Goal: Task Accomplishment & Management: Use online tool/utility

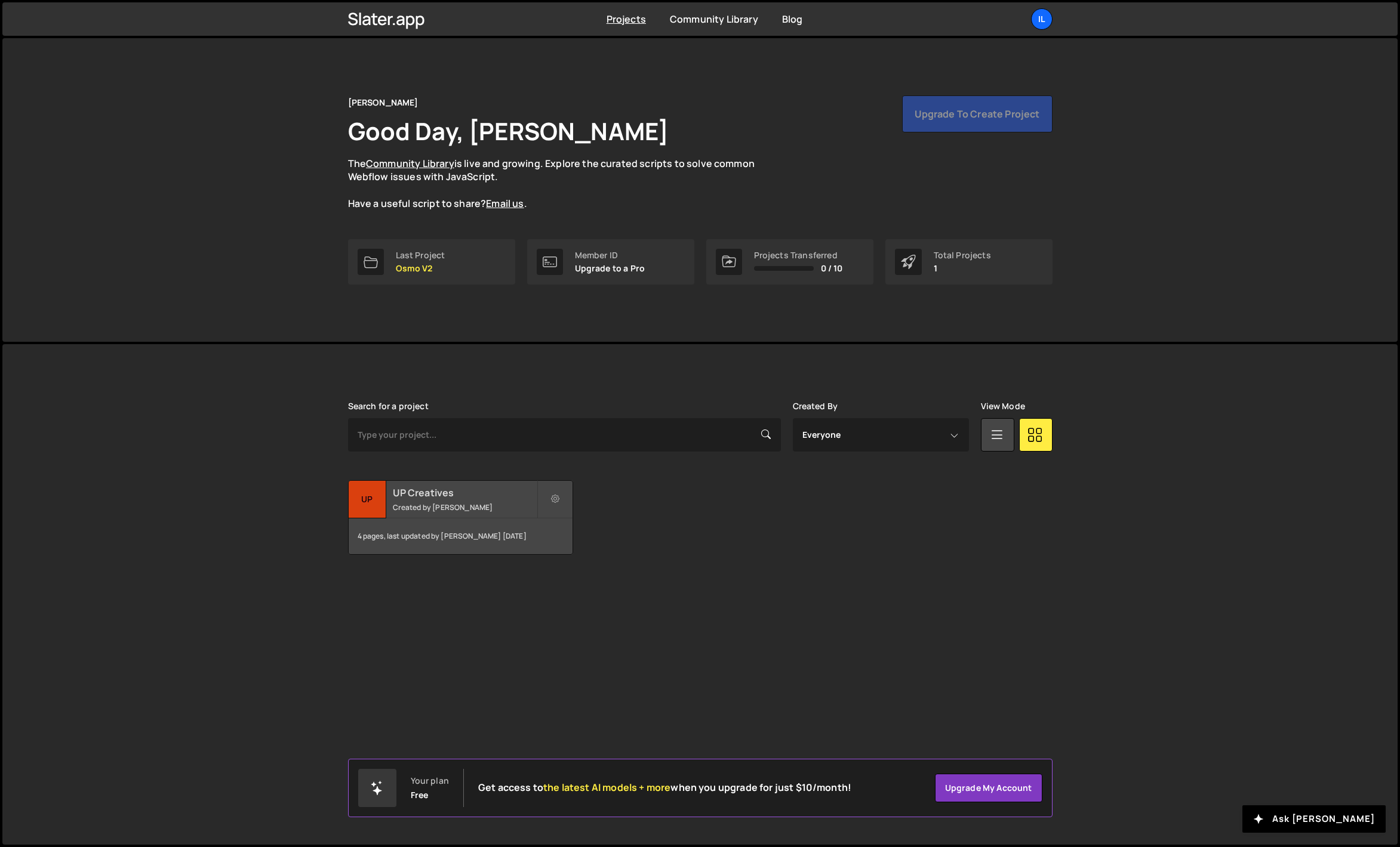
click at [431, 500] on div "UP Creatives Created by [PERSON_NAME]" at bounding box center [461, 500] width 224 height 37
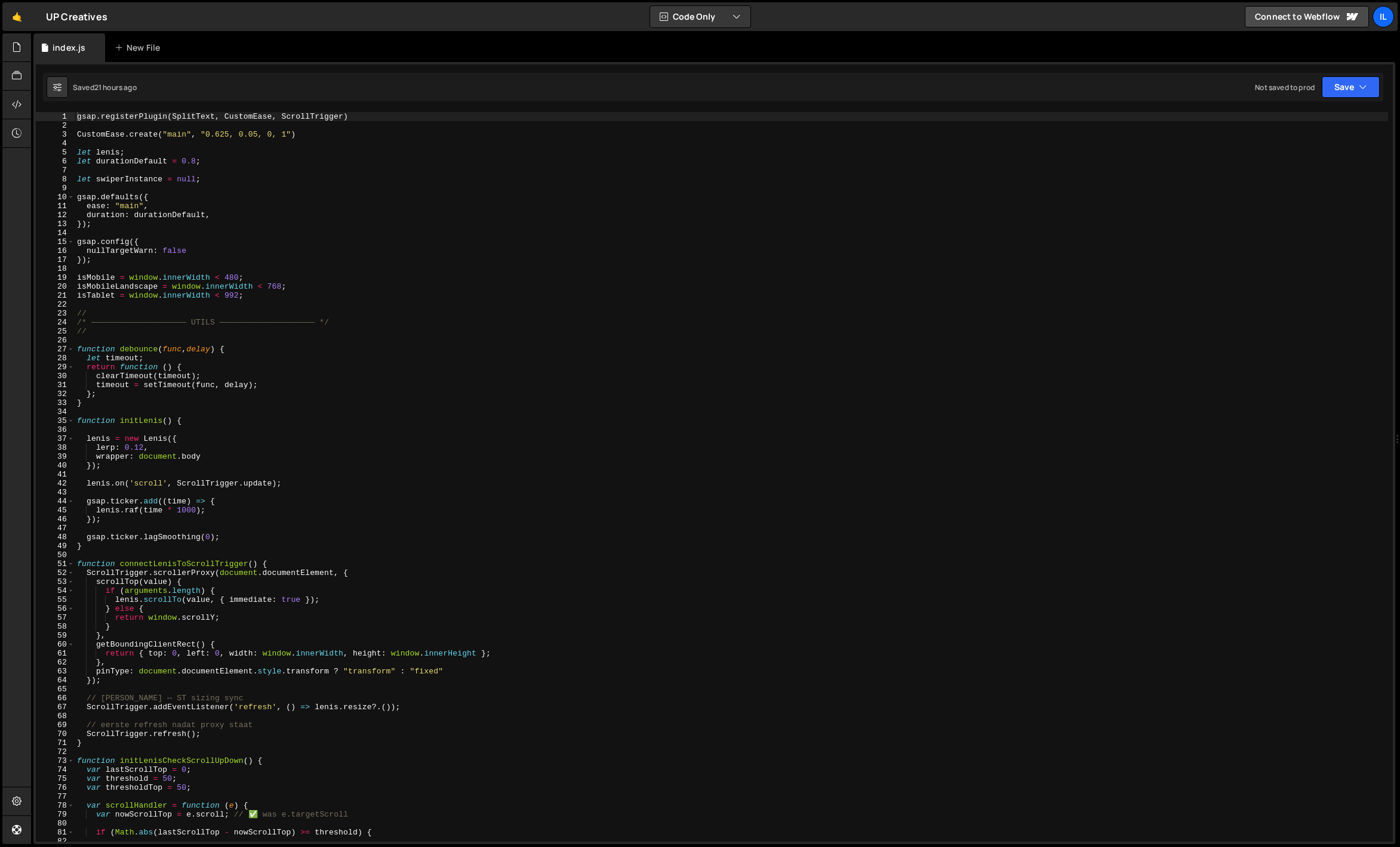
type textarea "let durationDefault = 0.8;"
click at [207, 158] on div "gsap . registerPlugin ( SplitText , CustomEase , ScrollTrigger ) CustomEase . c…" at bounding box center [731, 486] width 1313 height 747
type input "services_cta"
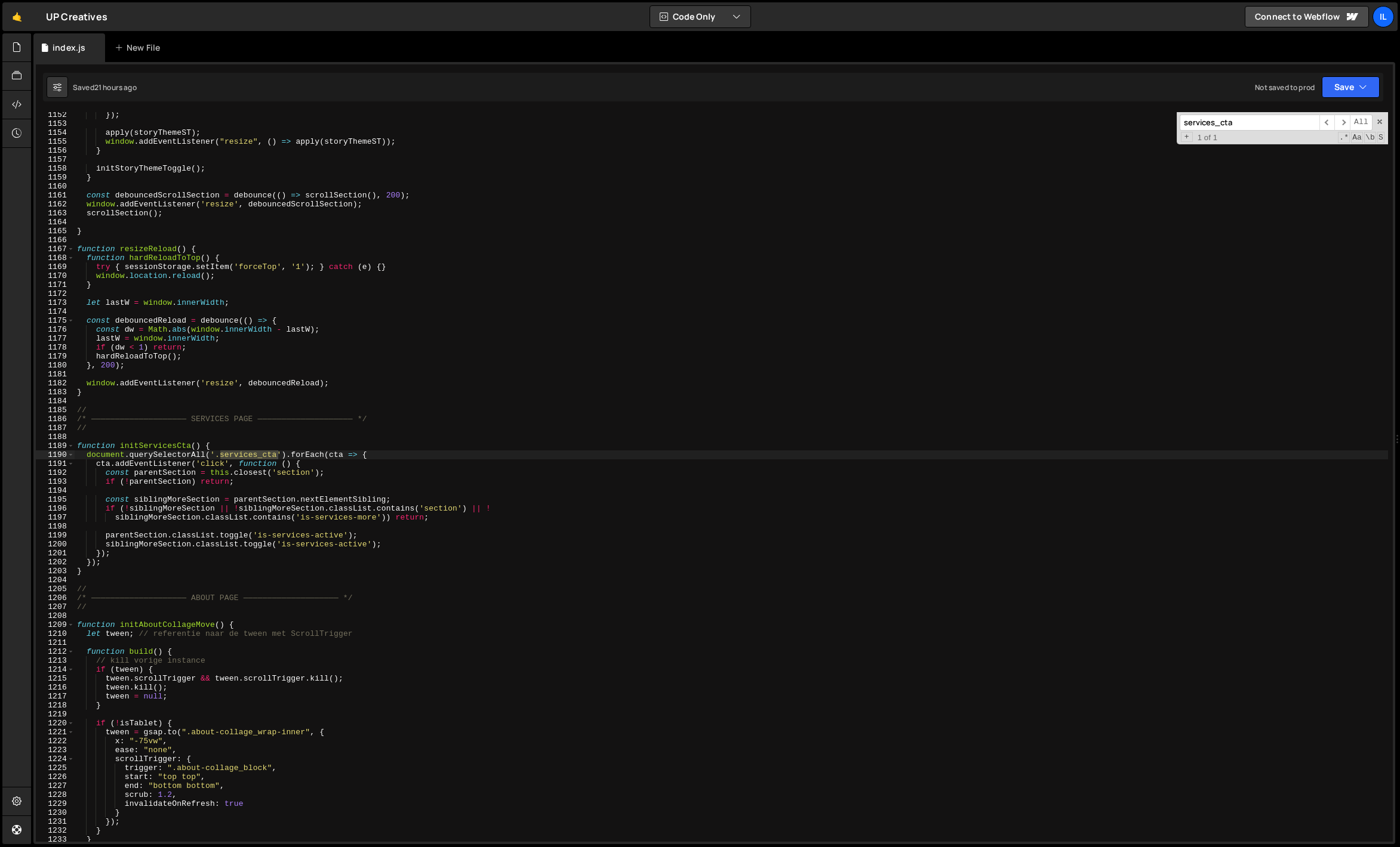
scroll to position [10328, 0]
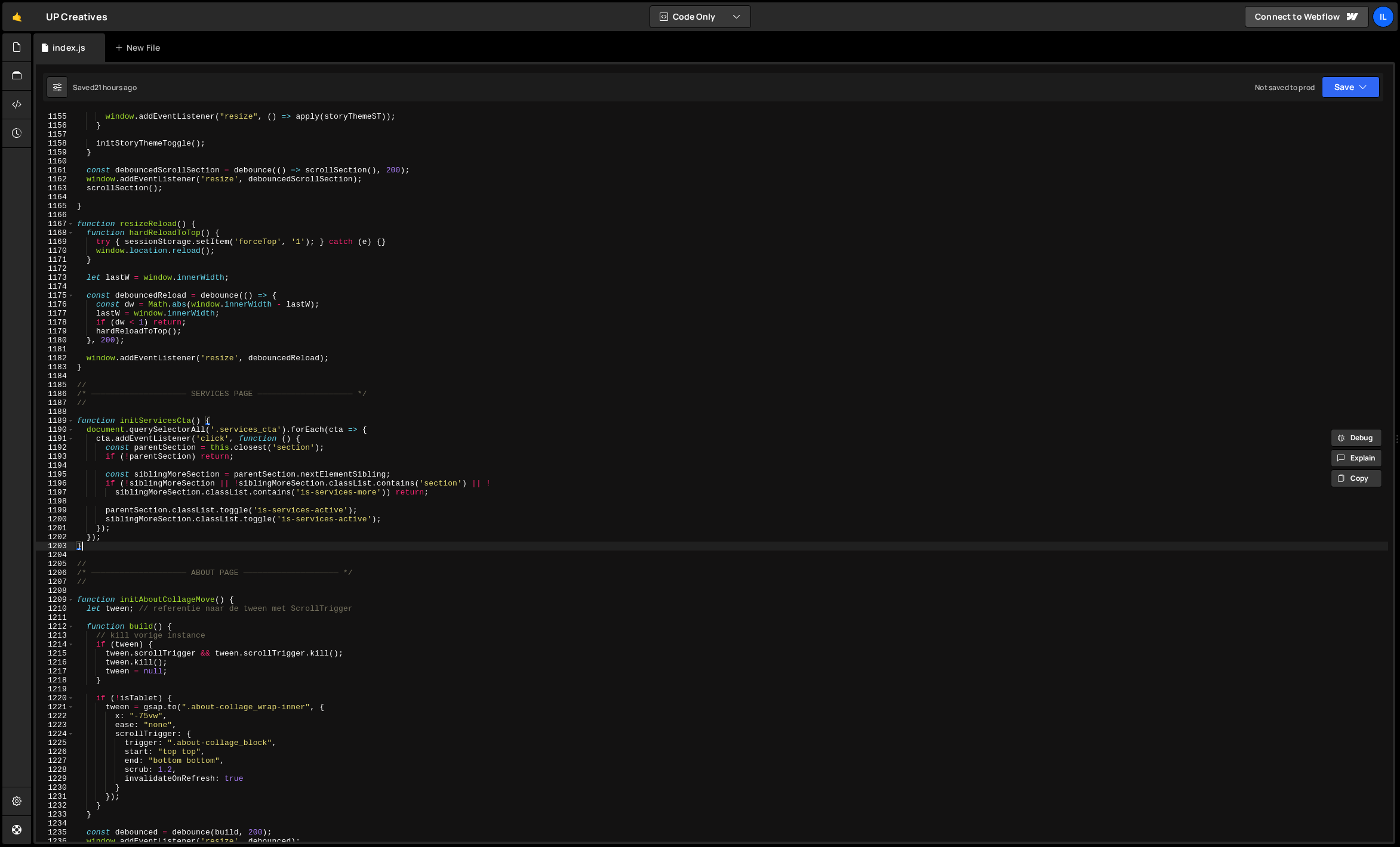
click at [98, 544] on div "apply ( storyThemeST ) ; window . addEventListener ( "resize" , ( ) => apply ( …" at bounding box center [731, 477] width 1313 height 747
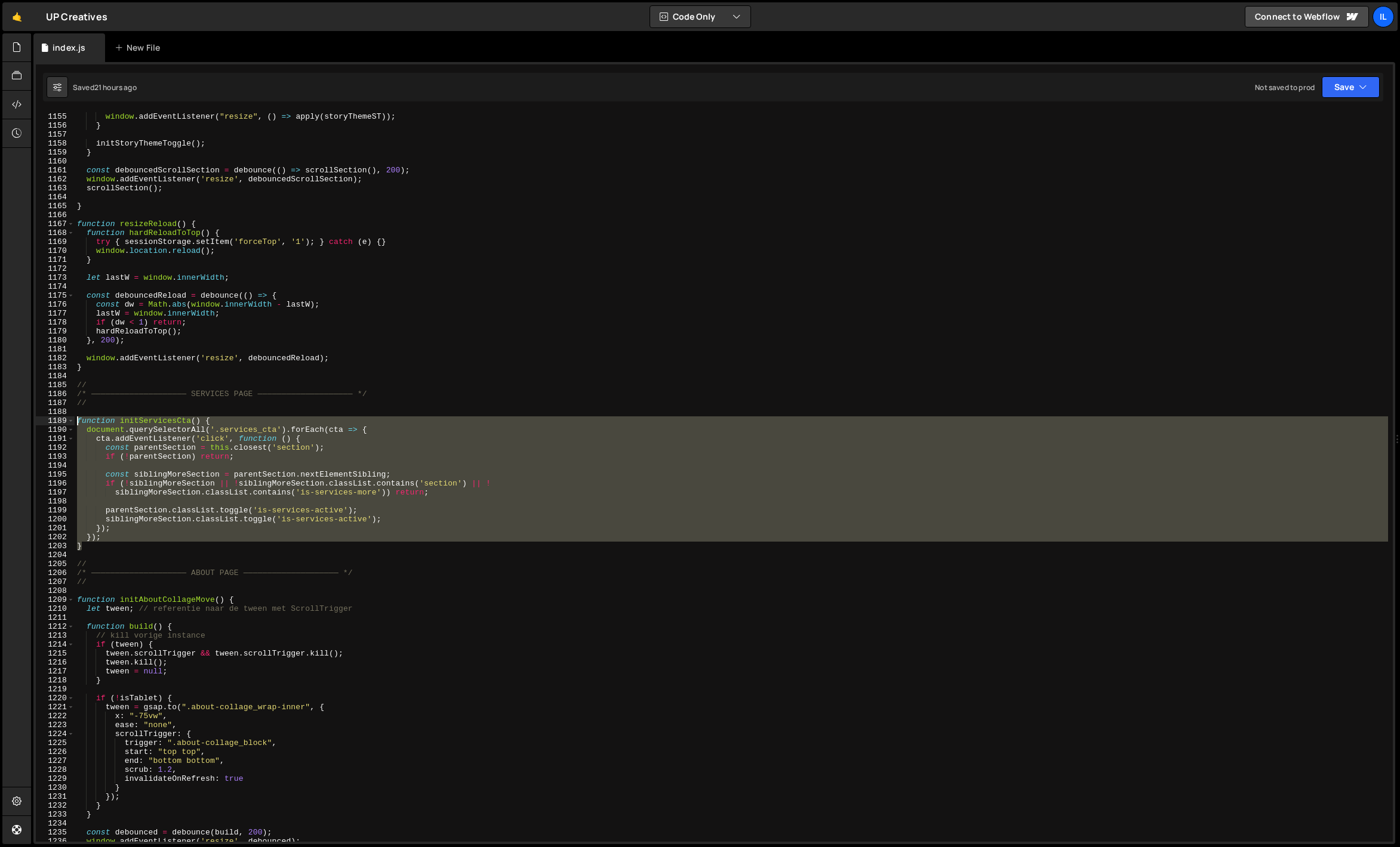
drag, startPoint x: 90, startPoint y: 544, endPoint x: 52, endPoint y: 418, distance: 131.6
click at [52, 418] on div "} 1154 1155 1156 1157 1158 1159 1160 1161 1162 1163 1164 1165 1166 1167 1168 11…" at bounding box center [714, 477] width 1357 height 730
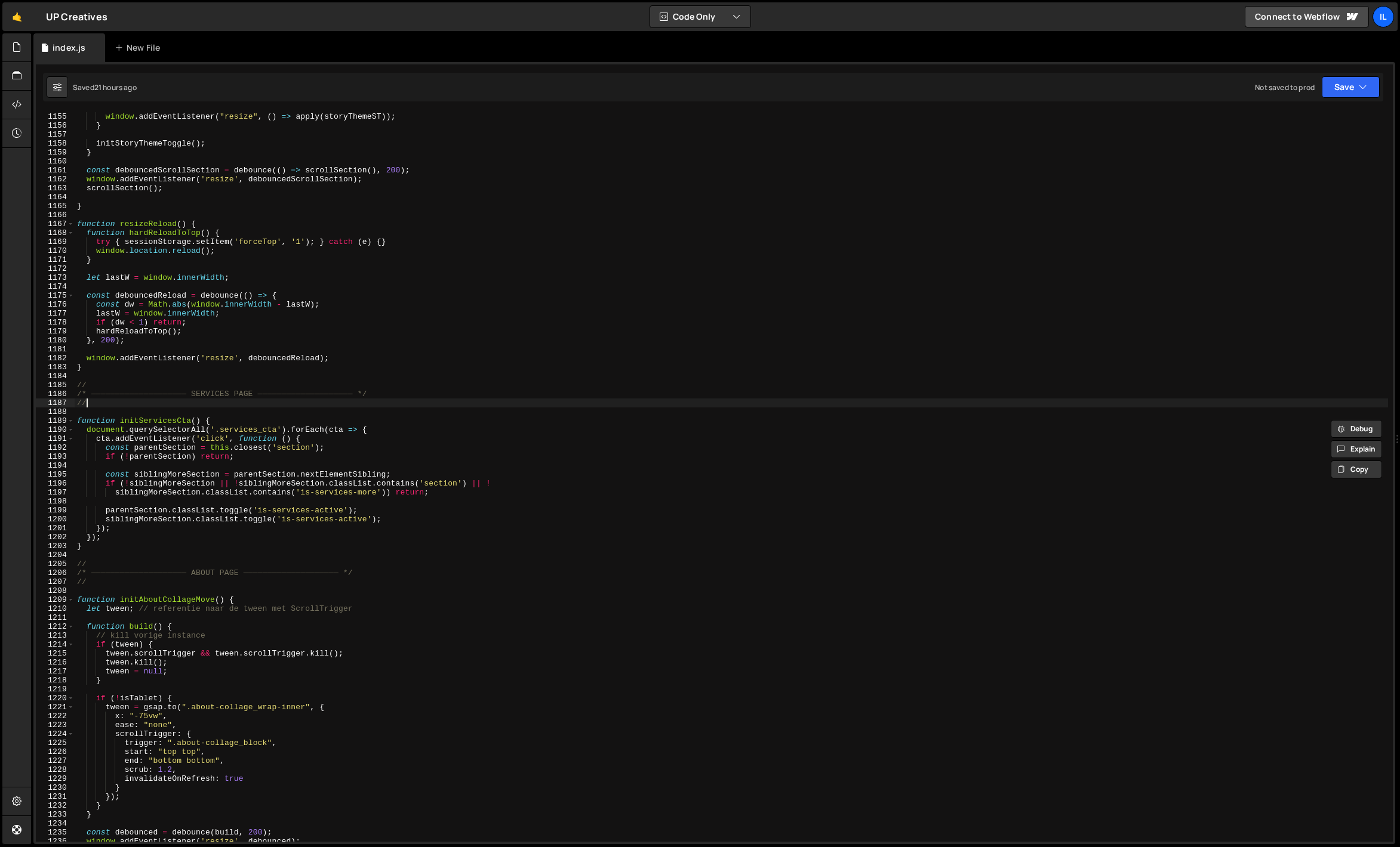
click at [107, 402] on div "apply ( storyThemeST ) ; window . addEventListener ( "resize" , ( ) => apply ( …" at bounding box center [731, 477] width 1313 height 747
click at [204, 402] on div "apply ( storyThemeST ) ; window . addEventListener ( "resize" , ( ) => apply ( …" at bounding box center [731, 477] width 1313 height 747
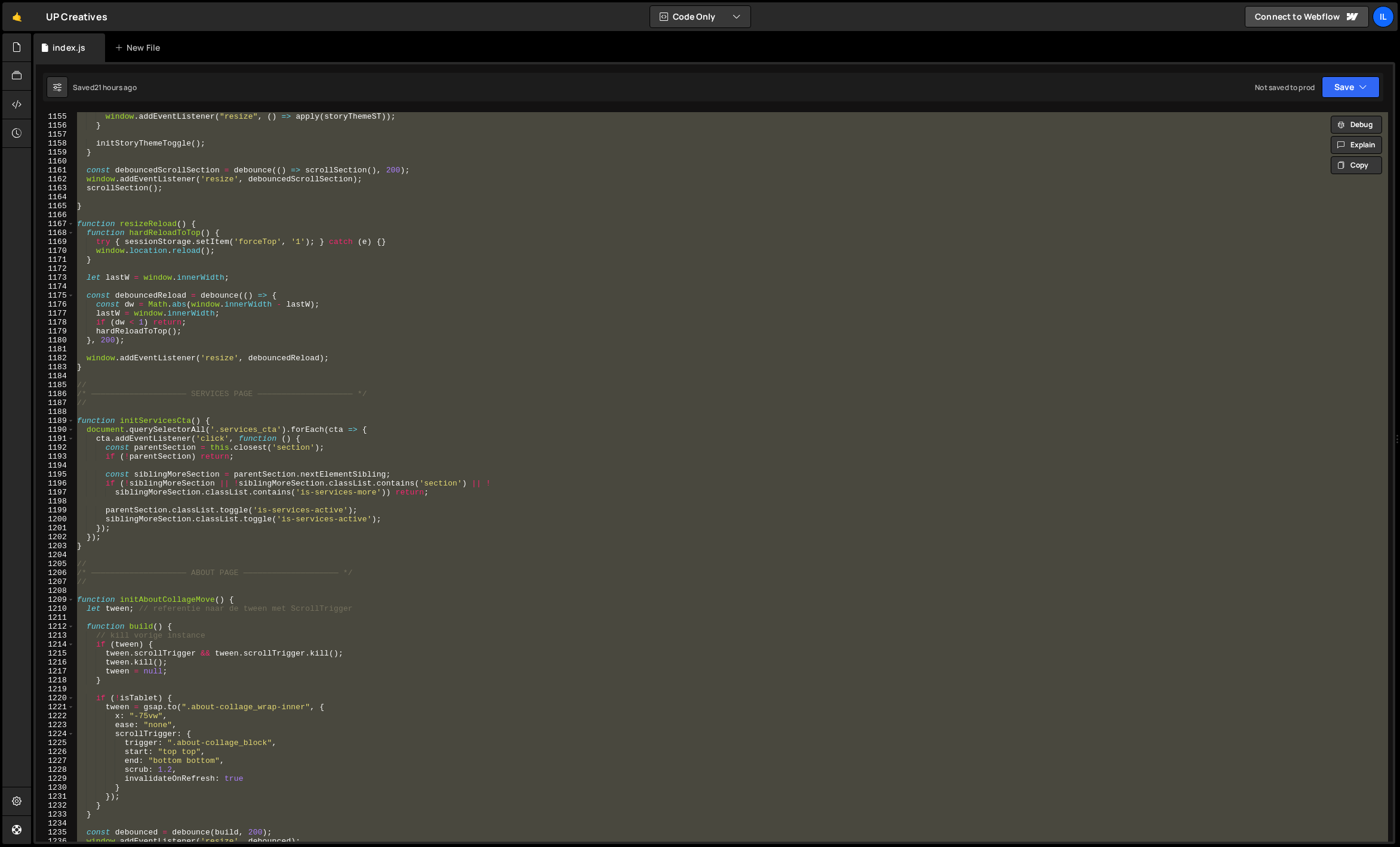
click at [188, 392] on div "apply ( storyThemeST ) ; window . addEventListener ( "resize" , ( ) => apply ( …" at bounding box center [731, 477] width 1313 height 730
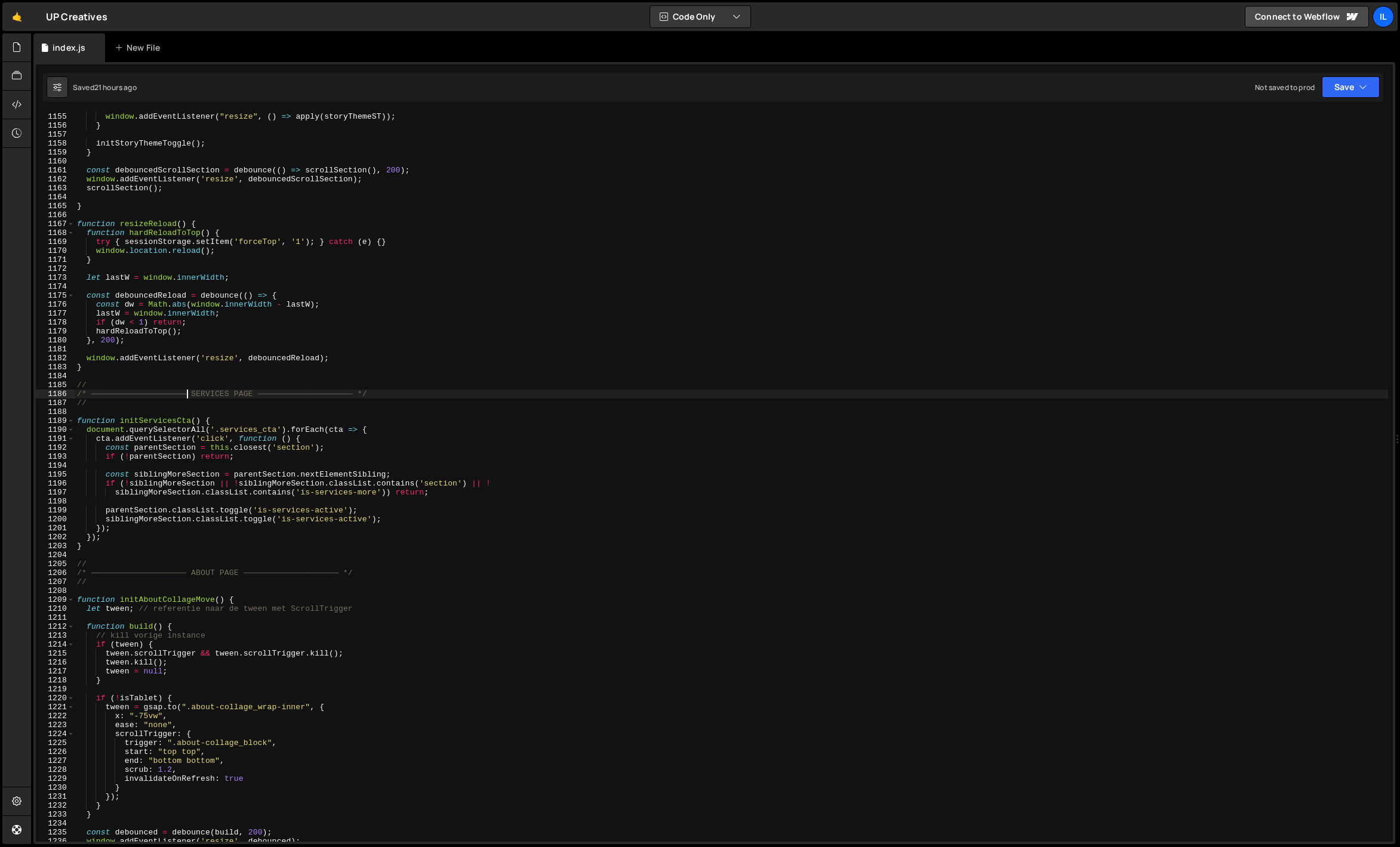
click at [95, 539] on div "apply ( storyThemeST ) ; window . addEventListener ( "resize" , ( ) => apply ( …" at bounding box center [731, 477] width 1313 height 747
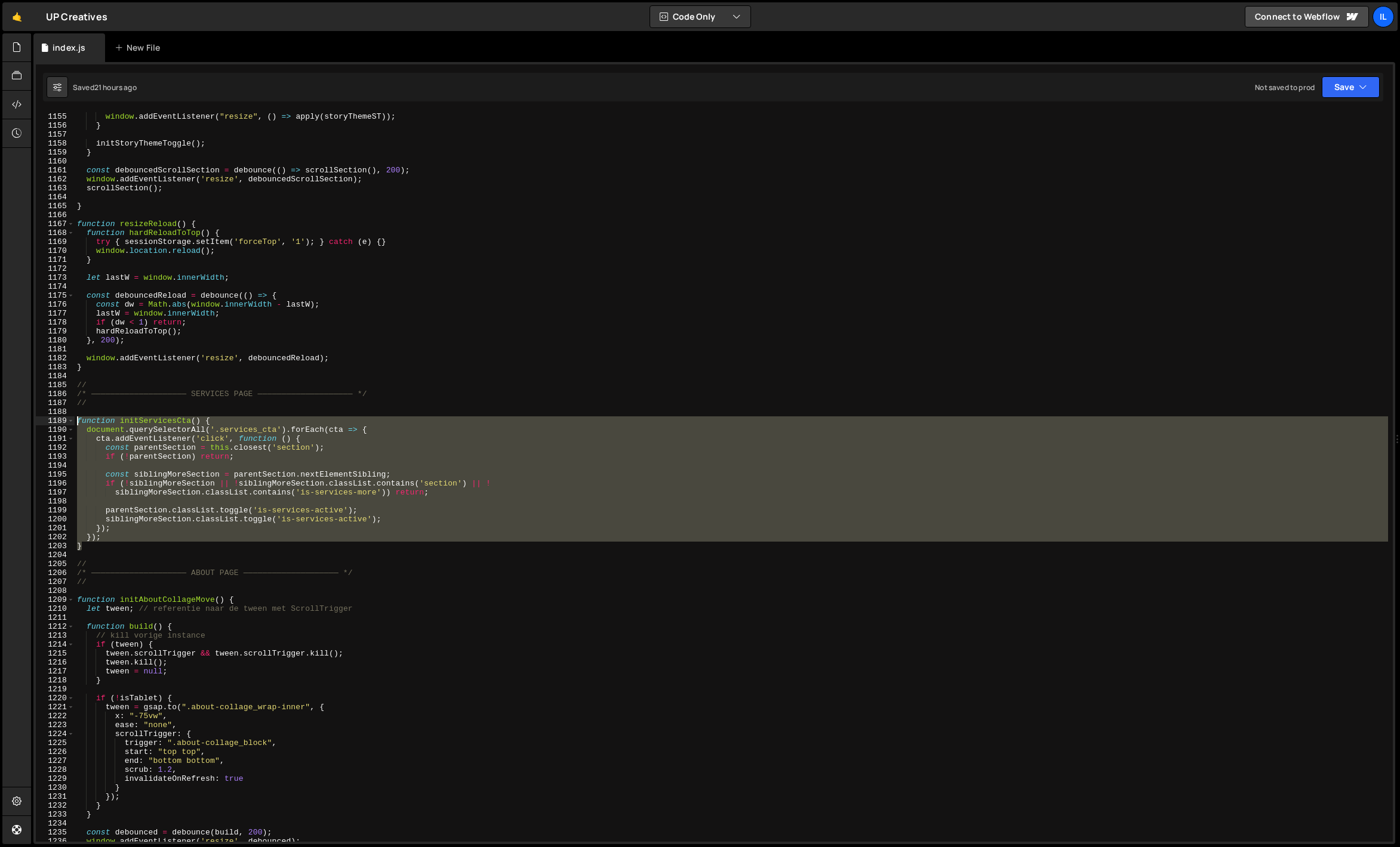
drag, startPoint x: 92, startPoint y: 545, endPoint x: 60, endPoint y: 418, distance: 131.0
click at [60, 418] on div "}); 1154 1155 1156 1157 1158 1159 1160 1161 1162 1163 1164 1165 1166 1167 1168 …" at bounding box center [714, 477] width 1357 height 730
paste textarea "}"
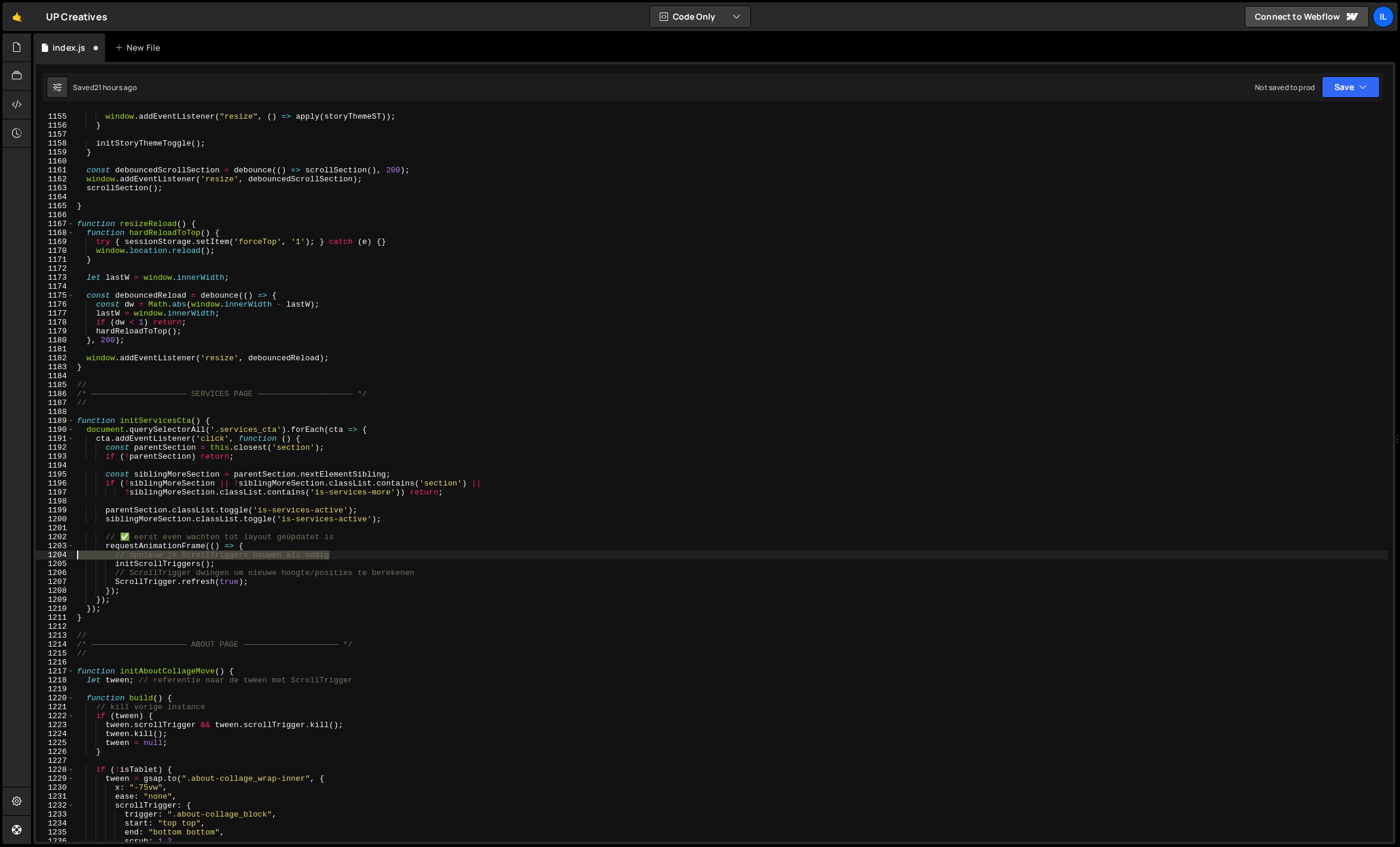
drag, startPoint x: 357, startPoint y: 556, endPoint x: 69, endPoint y: 557, distance: 288.0
click at [69, 557] on div "} 1154 1155 1156 1157 1158 1159 1160 1161 1162 1163 1164 1165 1166 1167 1168 11…" at bounding box center [714, 477] width 1357 height 730
type textarea "// opnieuw je ScrollTriggers bouwen als nodig"
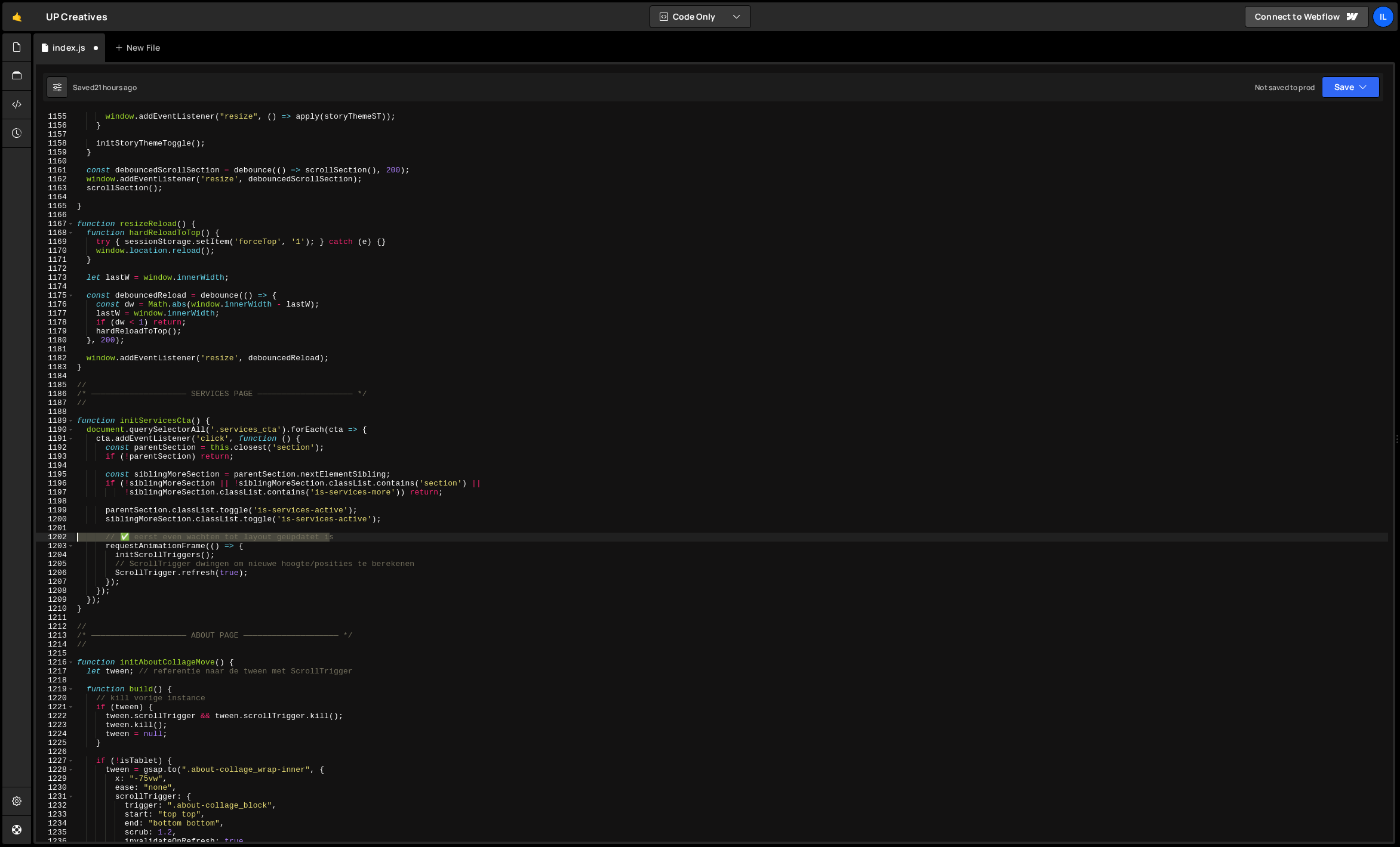
drag, startPoint x: 336, startPoint y: 539, endPoint x: 49, endPoint y: 537, distance: 287.0
click at [49, 537] on div "requestAnimationFrame(() => { 1154 1155 1156 1157 1158 1159 1160 1161 1162 1163…" at bounding box center [714, 477] width 1357 height 730
type textarea "// ✅ eerst even wachten tot layout geüpdatet is"
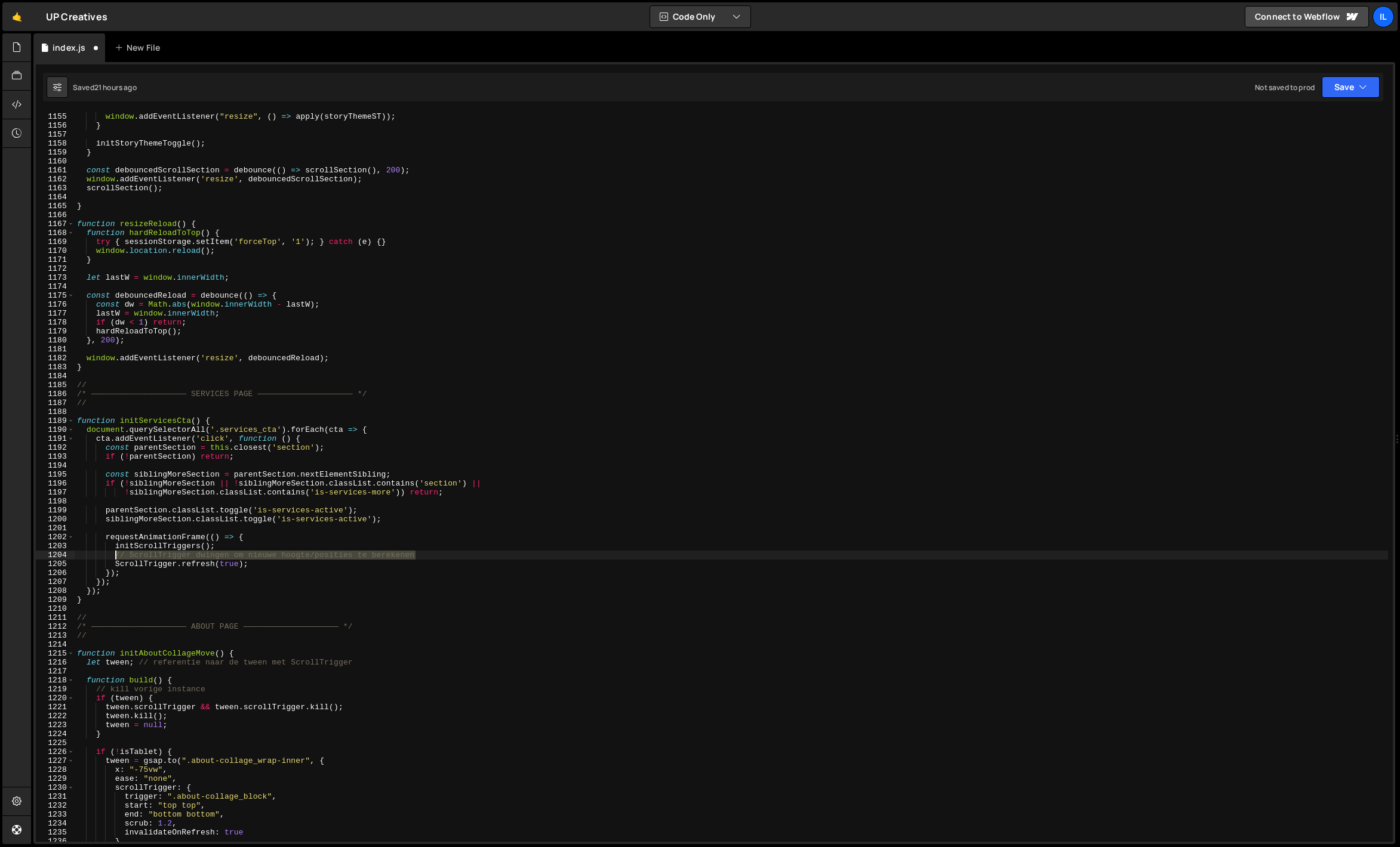
drag, startPoint x: 437, startPoint y: 554, endPoint x: 92, endPoint y: 554, distance: 345.0
click at [92, 554] on div "apply ( storyThemeST ) ; window . addEventListener ( "resize" , ( ) => apply ( …" at bounding box center [731, 477] width 1313 height 747
type textarea "// ScrollTrigger dwingen om nieuwe hoogte/posities te berekenen"
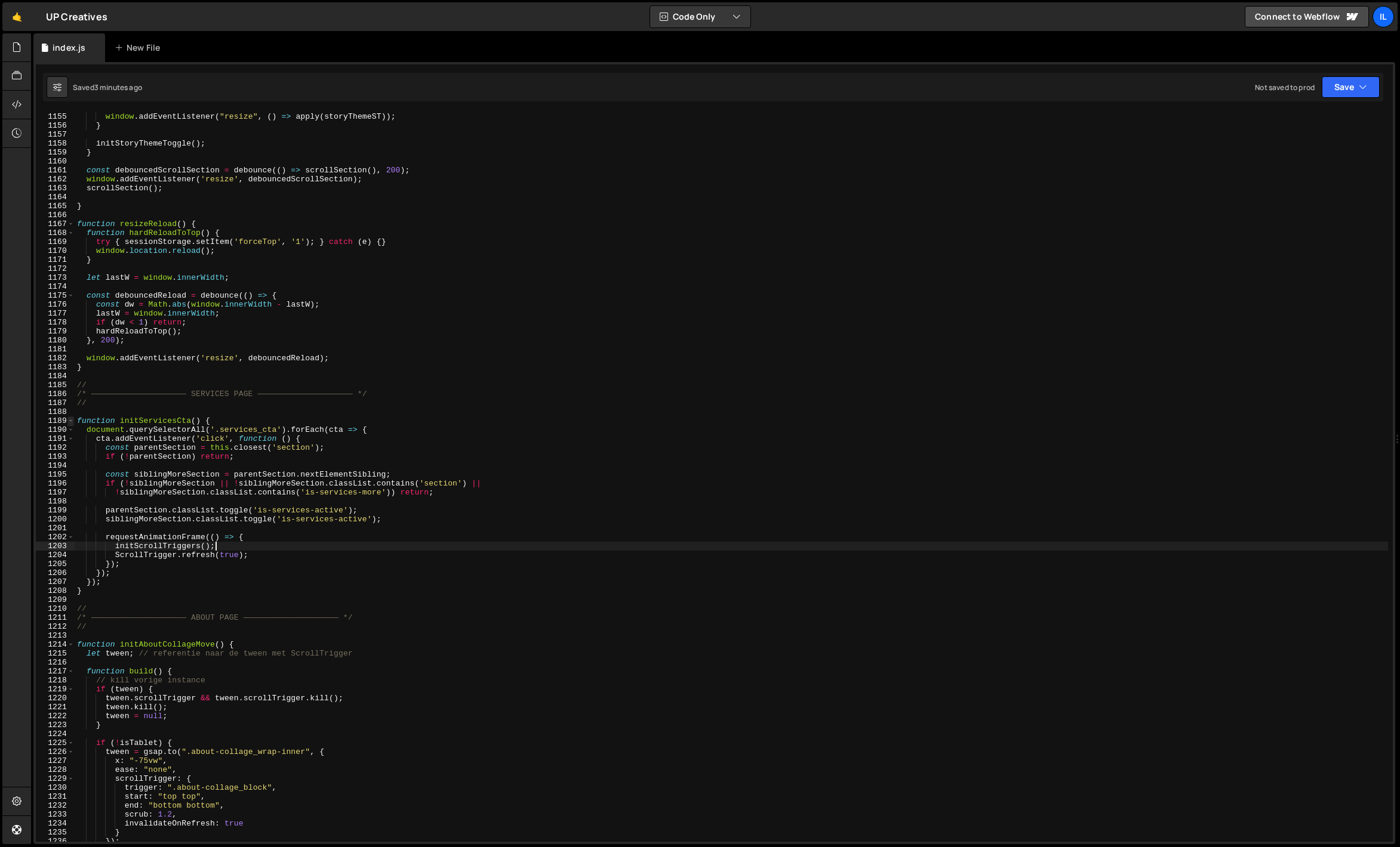
click at [68, 421] on span at bounding box center [70, 421] width 6 height 9
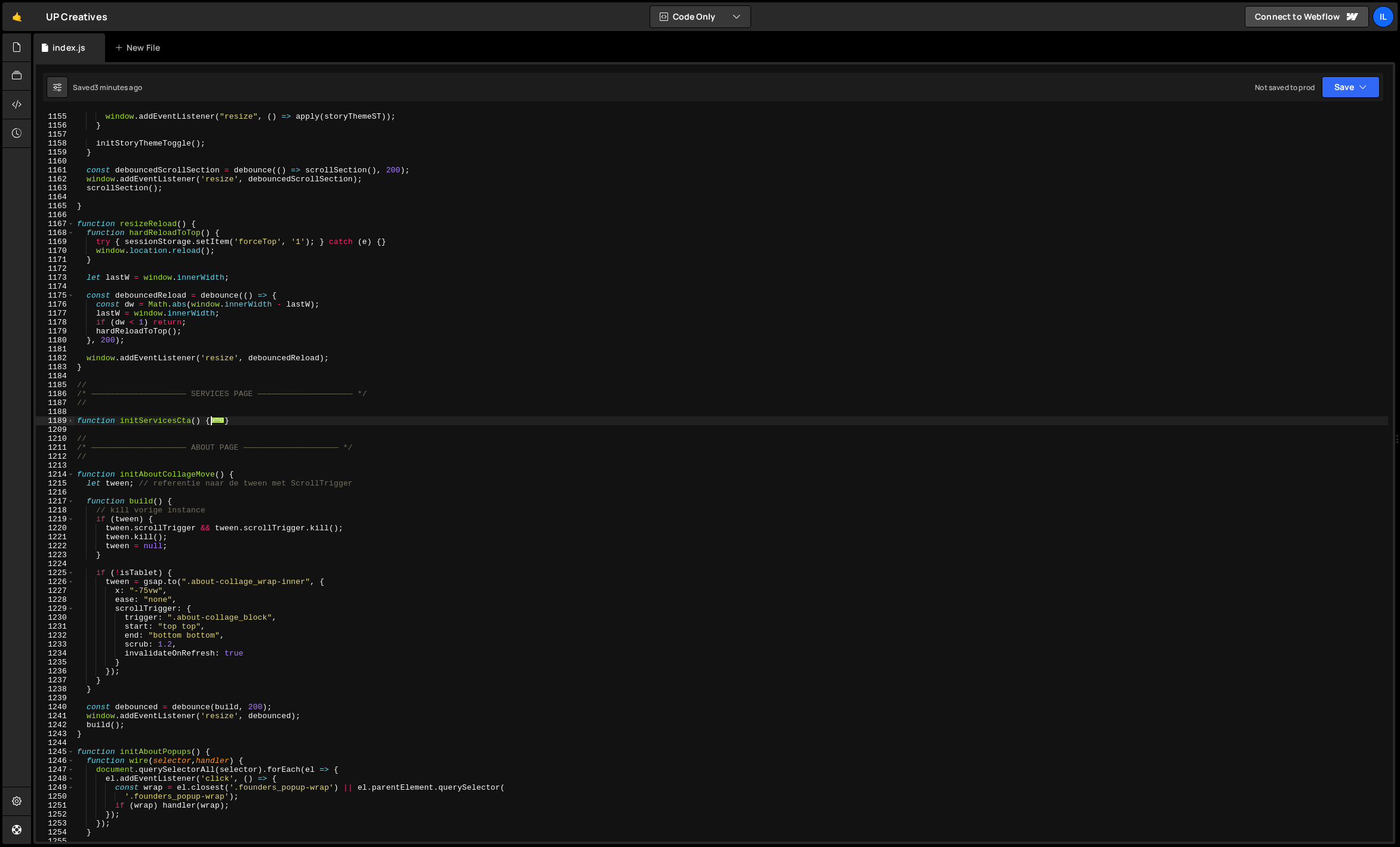
click at [75, 421] on div "apply ( storyThemeST ) ; window . addEventListener ( "resize" , ( ) => apply ( …" at bounding box center [731, 477] width 1313 height 747
click at [72, 421] on span at bounding box center [70, 421] width 6 height 9
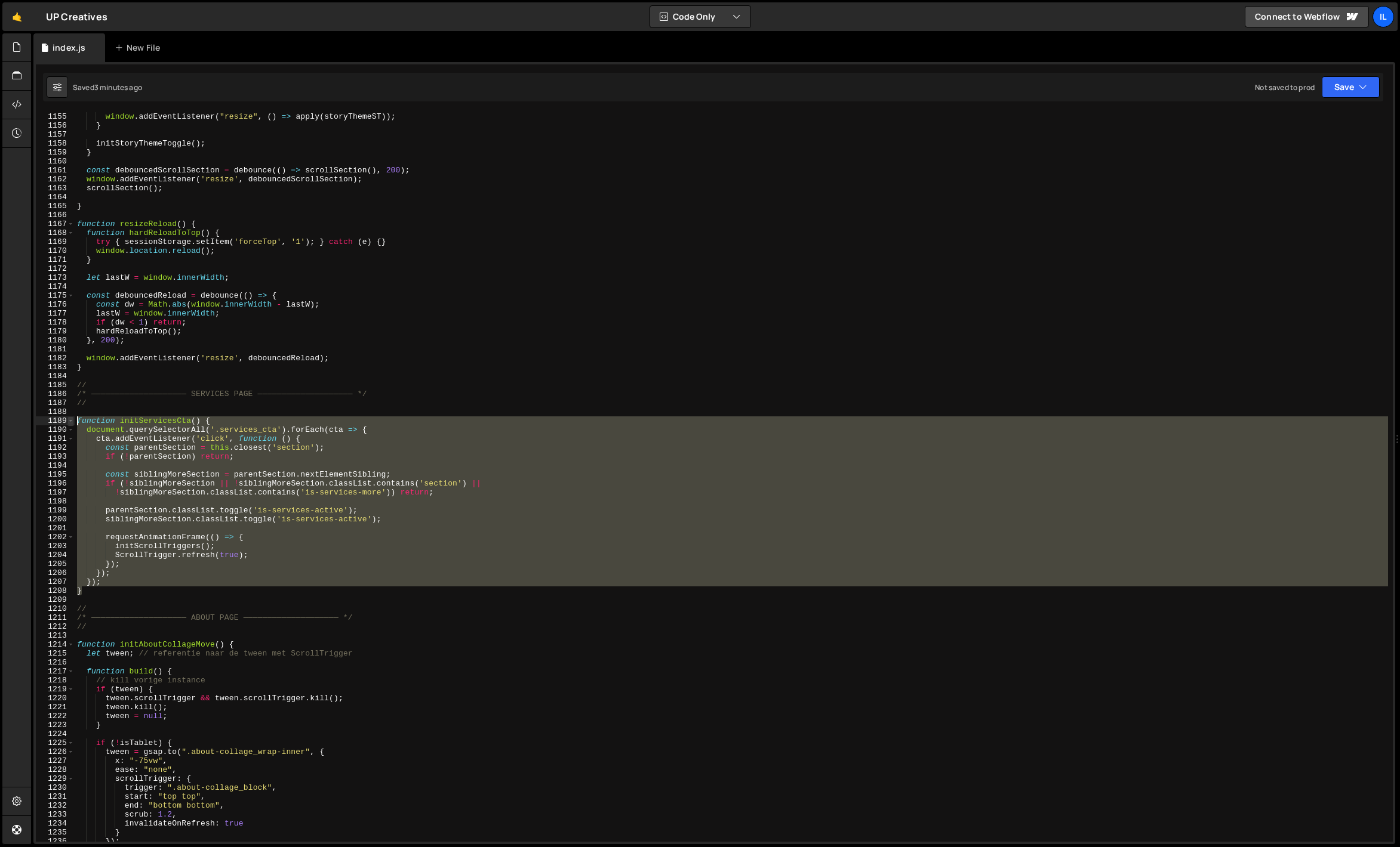
drag, startPoint x: 91, startPoint y: 589, endPoint x: 71, endPoint y: 422, distance: 168.2
click at [71, 422] on div "function initServicesCta() { 1154 1155 1156 1157 1158 1159 1160 1161 1162 1163 …" at bounding box center [714, 477] width 1357 height 730
click at [19, 396] on div at bounding box center [17, 440] width 29 height 812
click at [224, 417] on div "apply ( storyThemeST ) ; window . addEventListener ( "resize" , ( ) => apply ( …" at bounding box center [731, 477] width 1313 height 730
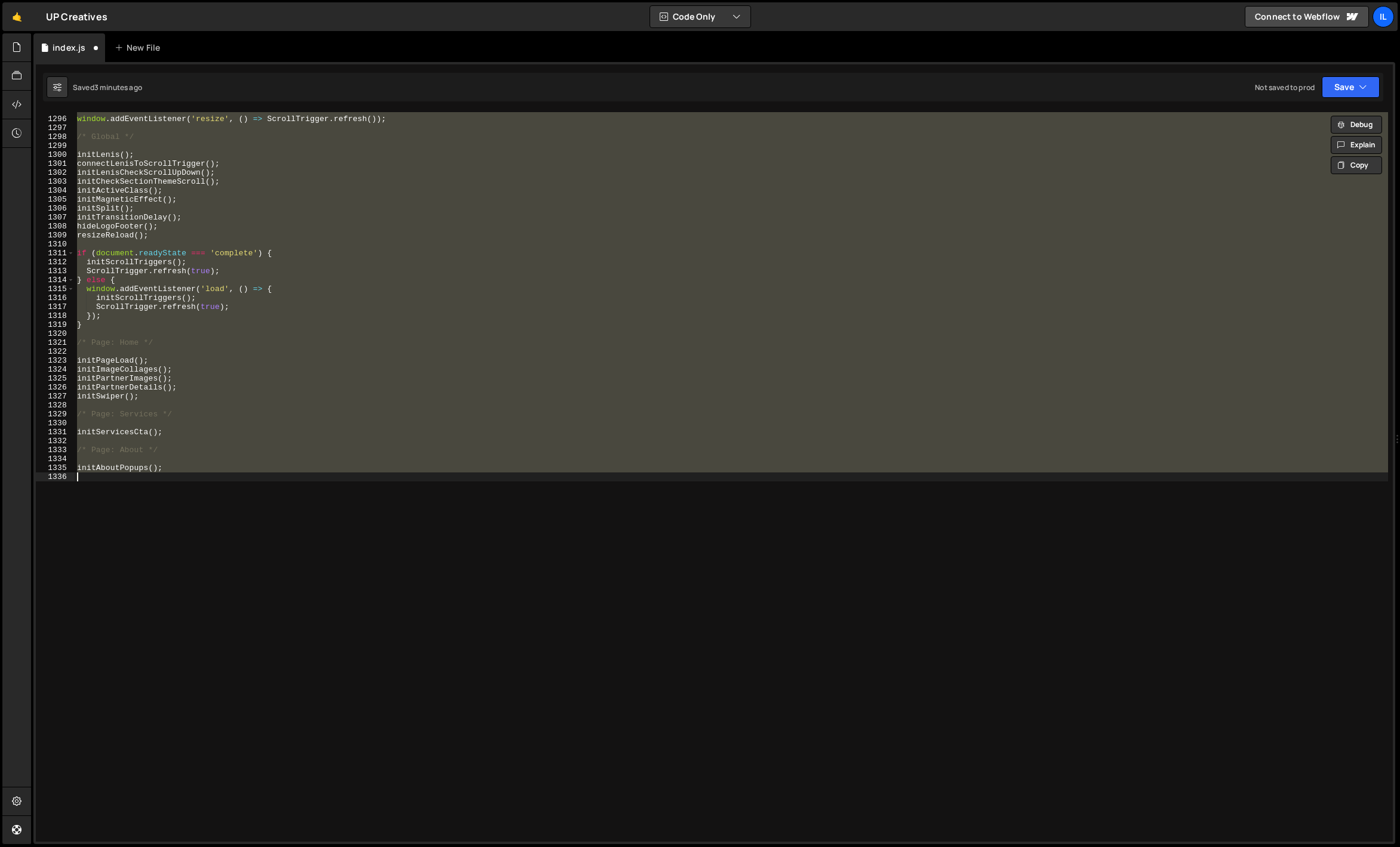
scroll to position [10402, 0]
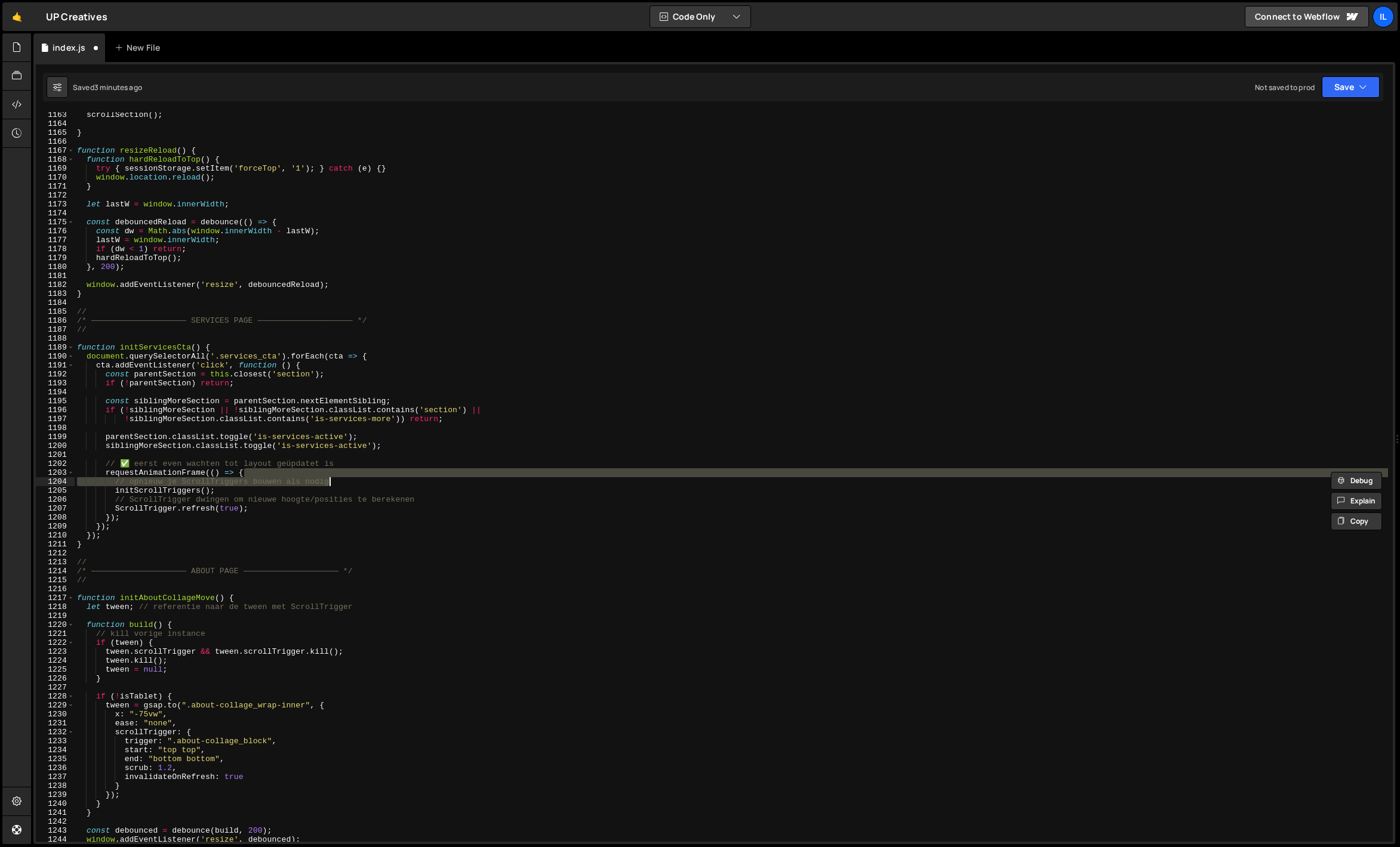
type textarea "}); }"
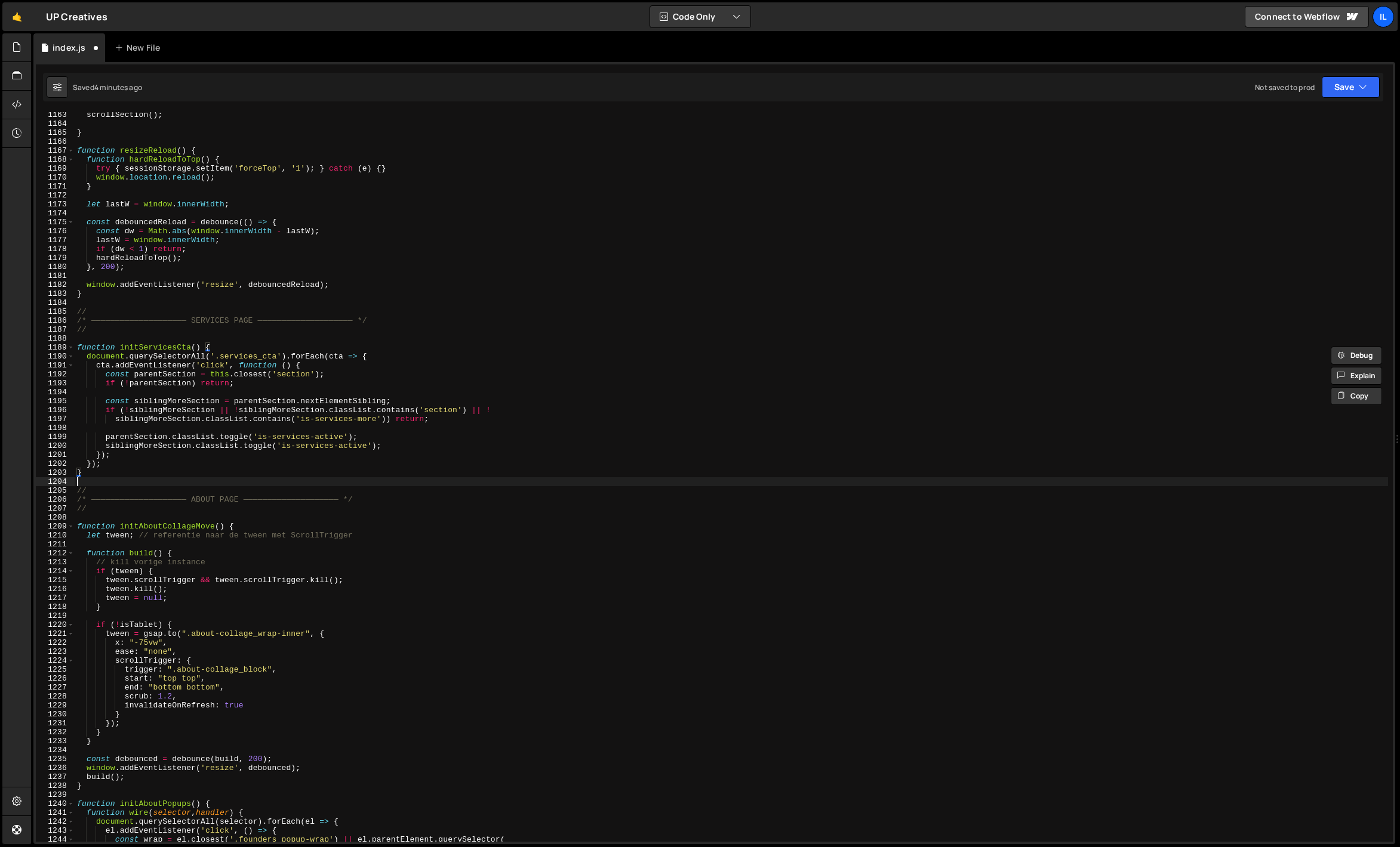
click at [112, 478] on div "scrollSection ( ) ; } function resizeReload ( ) { function hardReloadToTop ( ) …" at bounding box center [731, 484] width 1313 height 747
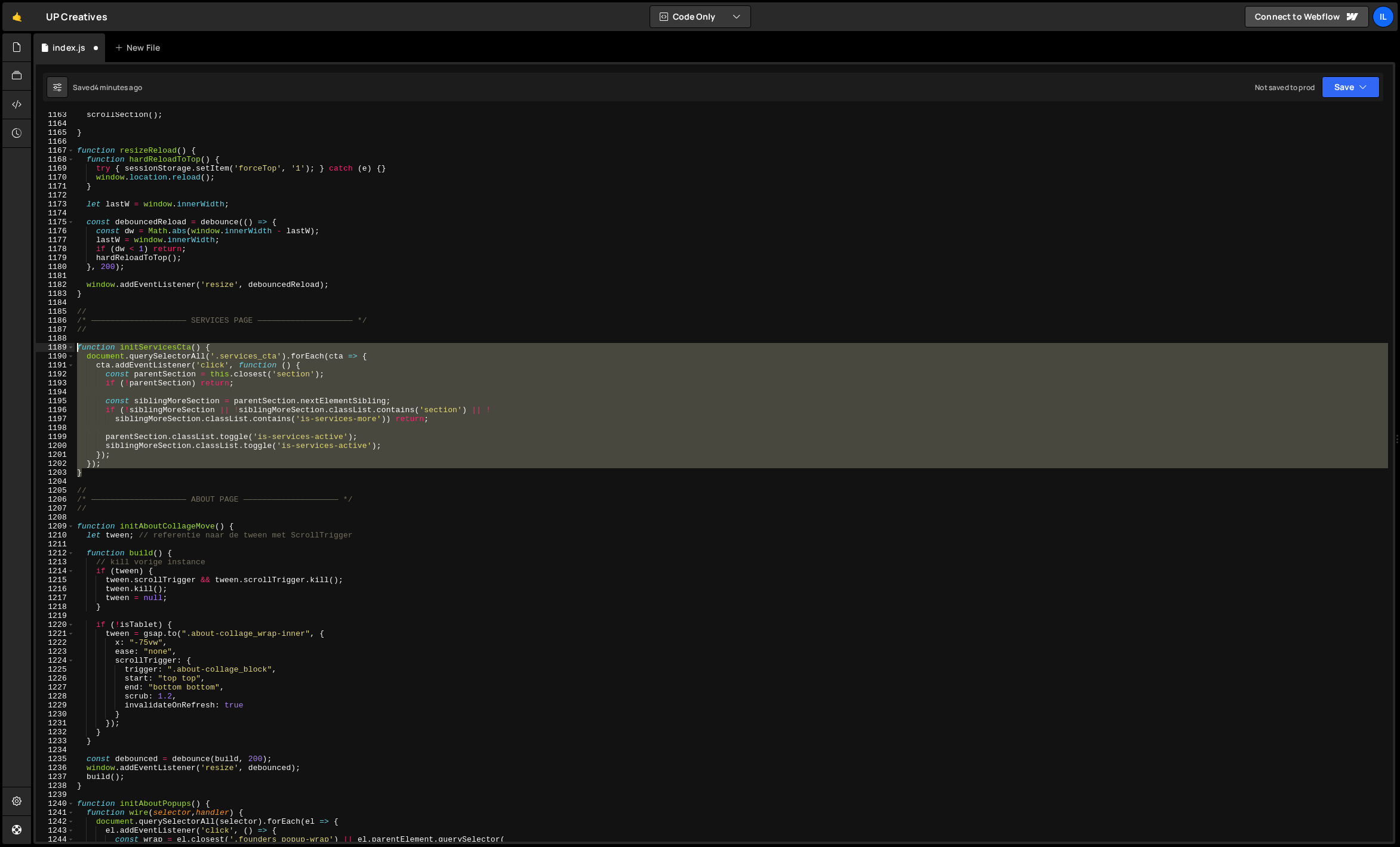
drag, startPoint x: 105, startPoint y: 474, endPoint x: 75, endPoint y: 350, distance: 127.6
click at [75, 350] on div "scrollSection ( ) ; } function resizeReload ( ) { function hardReloadToTop ( ) …" at bounding box center [731, 484] width 1313 height 747
click at [125, 345] on div "scrollSection ( ) ; } function resizeReload ( ) { function hardReloadToTop ( ) …" at bounding box center [731, 477] width 1313 height 730
drag, startPoint x: 97, startPoint y: 470, endPoint x: 72, endPoint y: 344, distance: 128.5
click at [72, 344] on div "function initServicesCta() { 1163 1164 1165 1166 1167 1168 1169 1170 1171 1172 …" at bounding box center [714, 477] width 1357 height 730
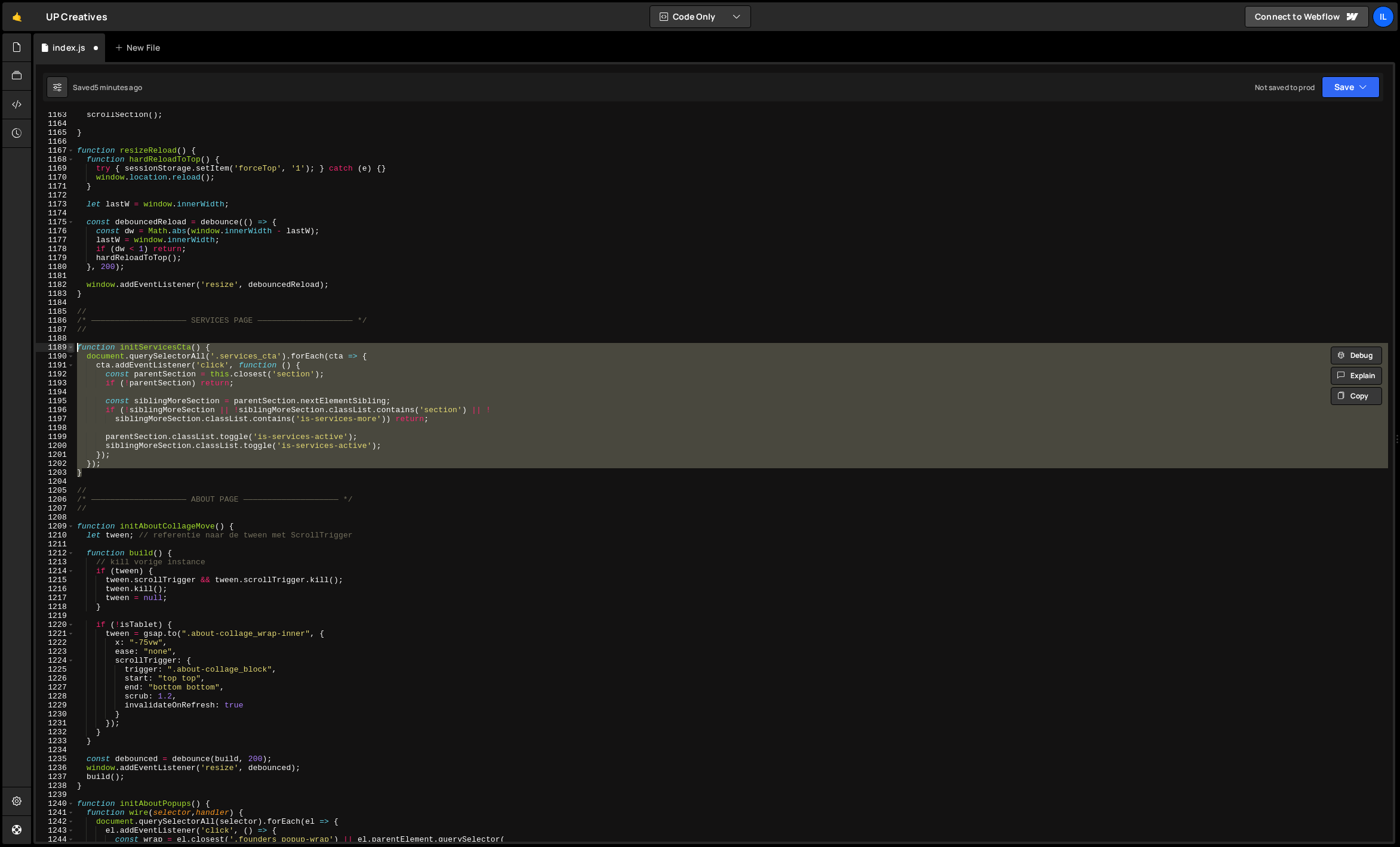
paste textarea "}"
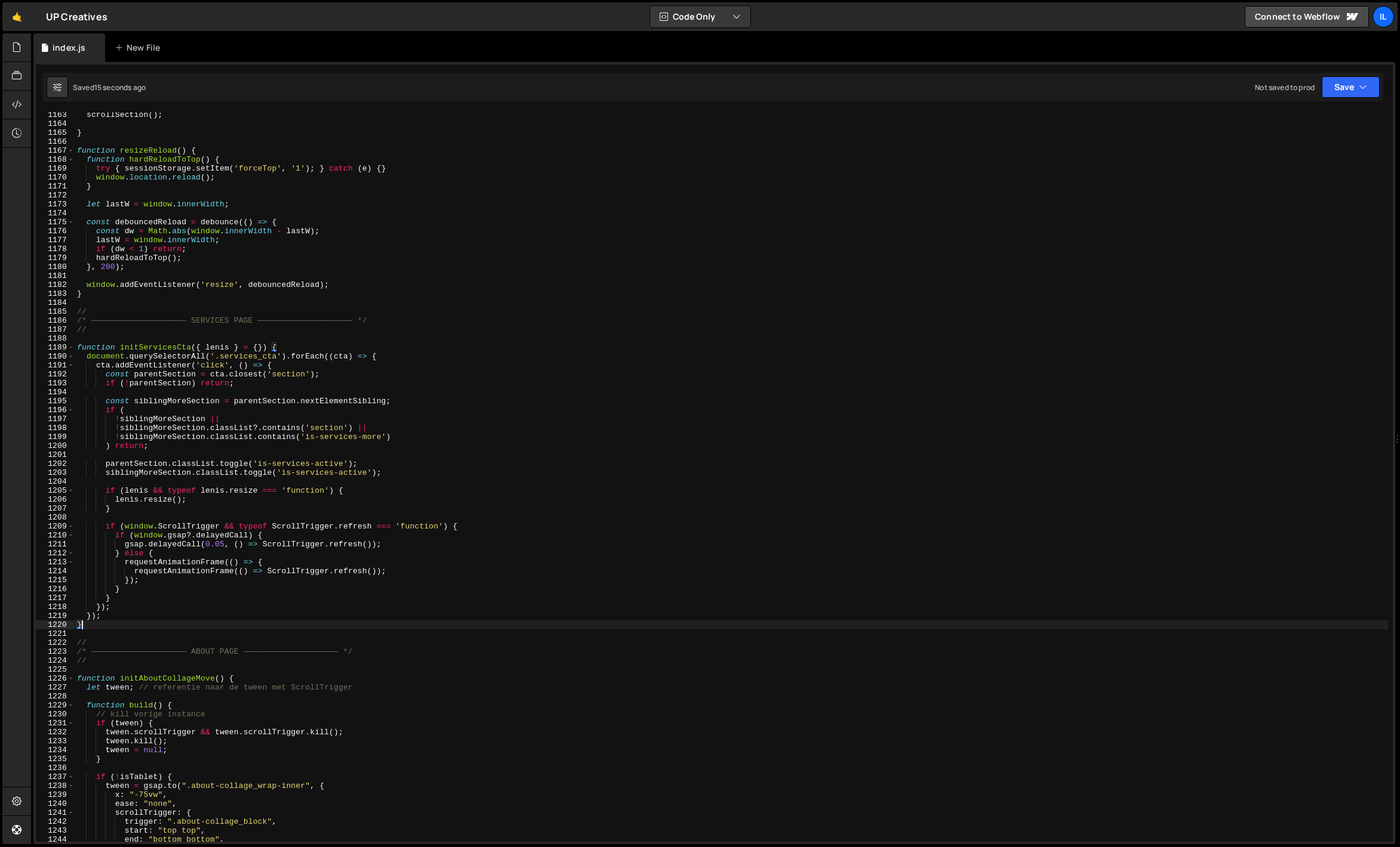
click at [245, 350] on div "scrollSection ( ) ; } function resizeReload ( ) { function hardReloadToTop ( ) …" at bounding box center [731, 484] width 1313 height 747
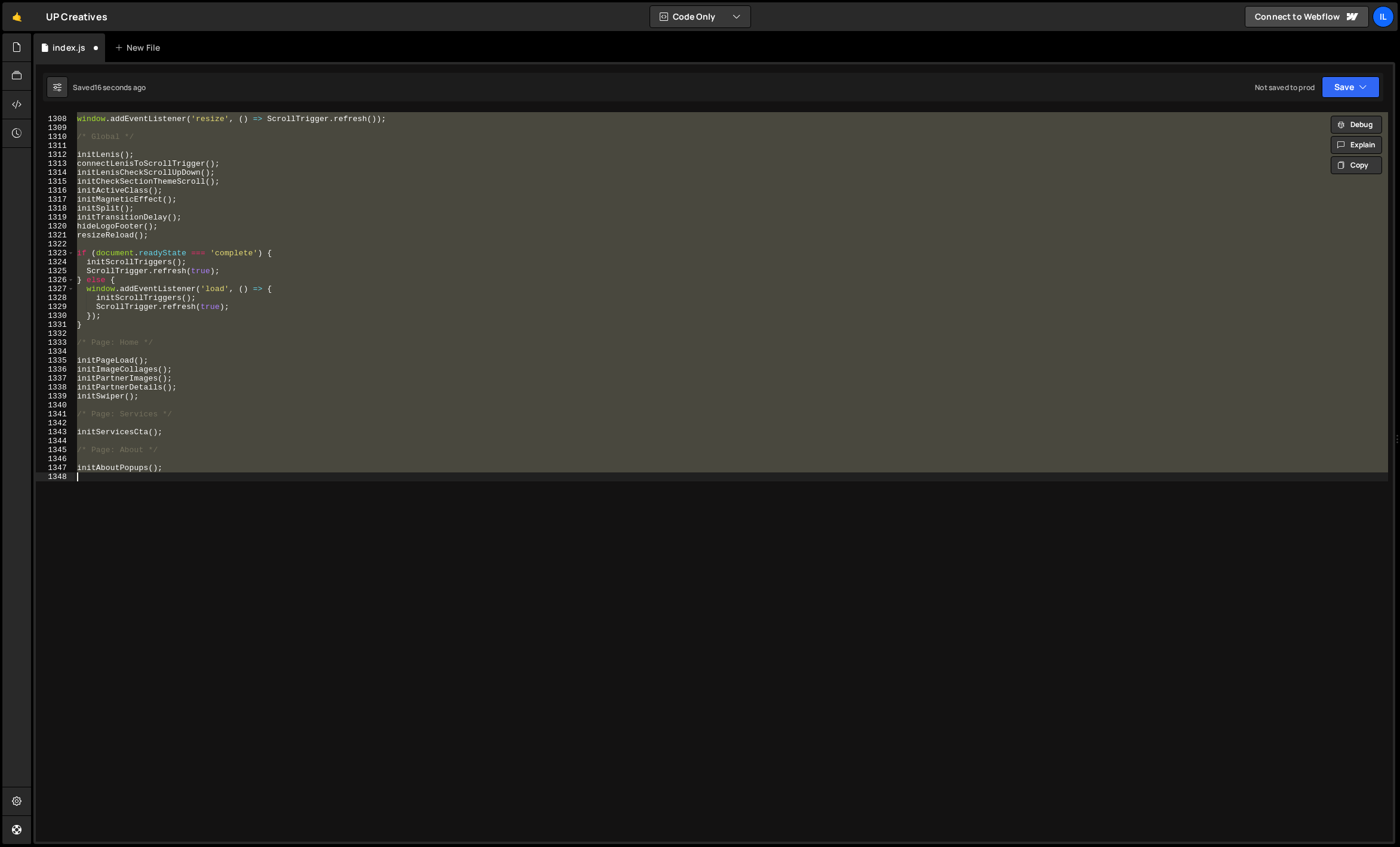
scroll to position [10394, 0]
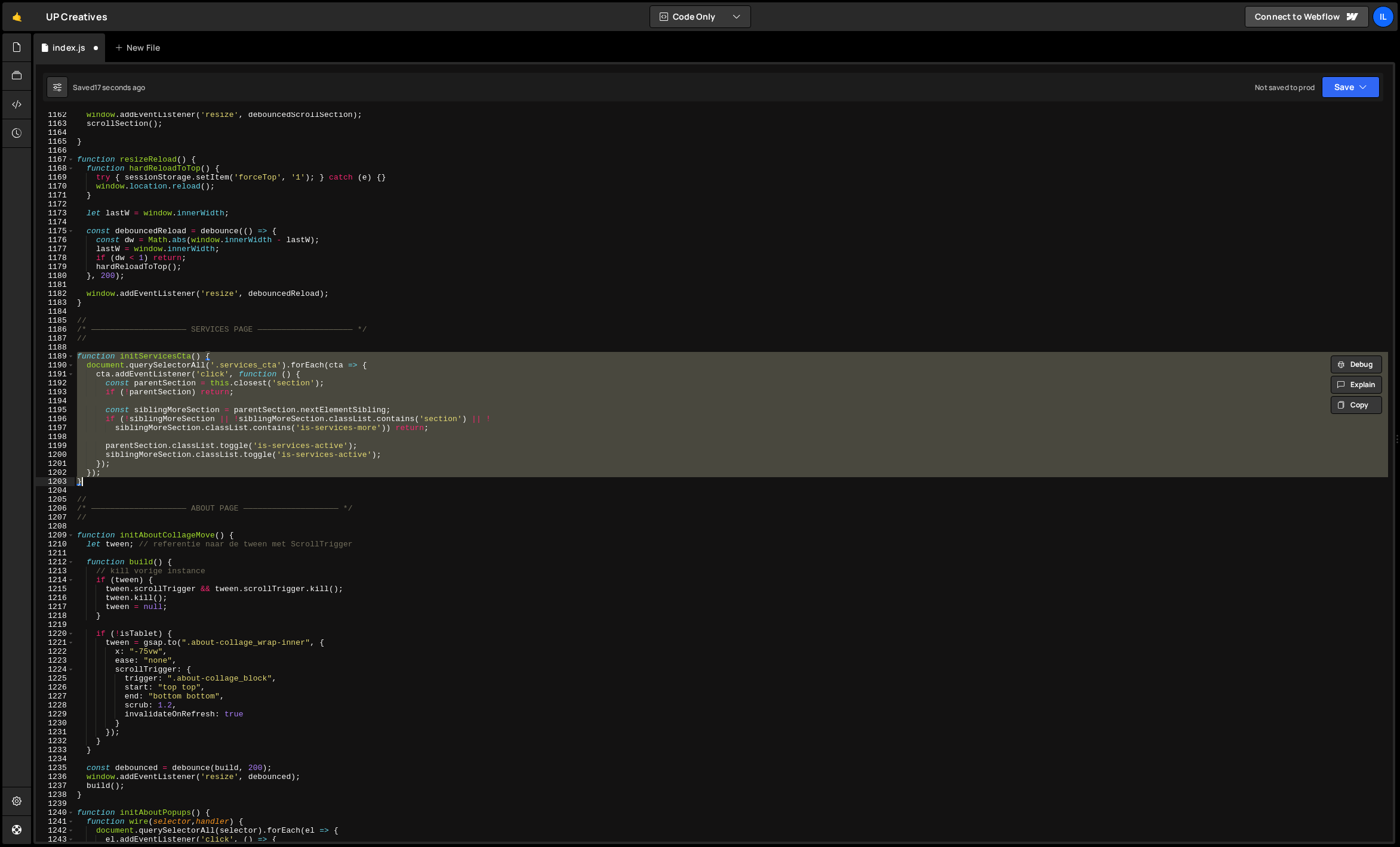
click at [219, 363] on div "window . addEventListener ( 'resize' , debouncedScrollSection ) ; scrollSection…" at bounding box center [731, 477] width 1313 height 730
drag, startPoint x: 94, startPoint y: 480, endPoint x: 55, endPoint y: 359, distance: 127.1
click at [55, 359] on div "document.querySelectorAll('.services_cta').forEach(cta => { 1162 1163 1164 1165…" at bounding box center [714, 477] width 1357 height 730
paste textarea "}"
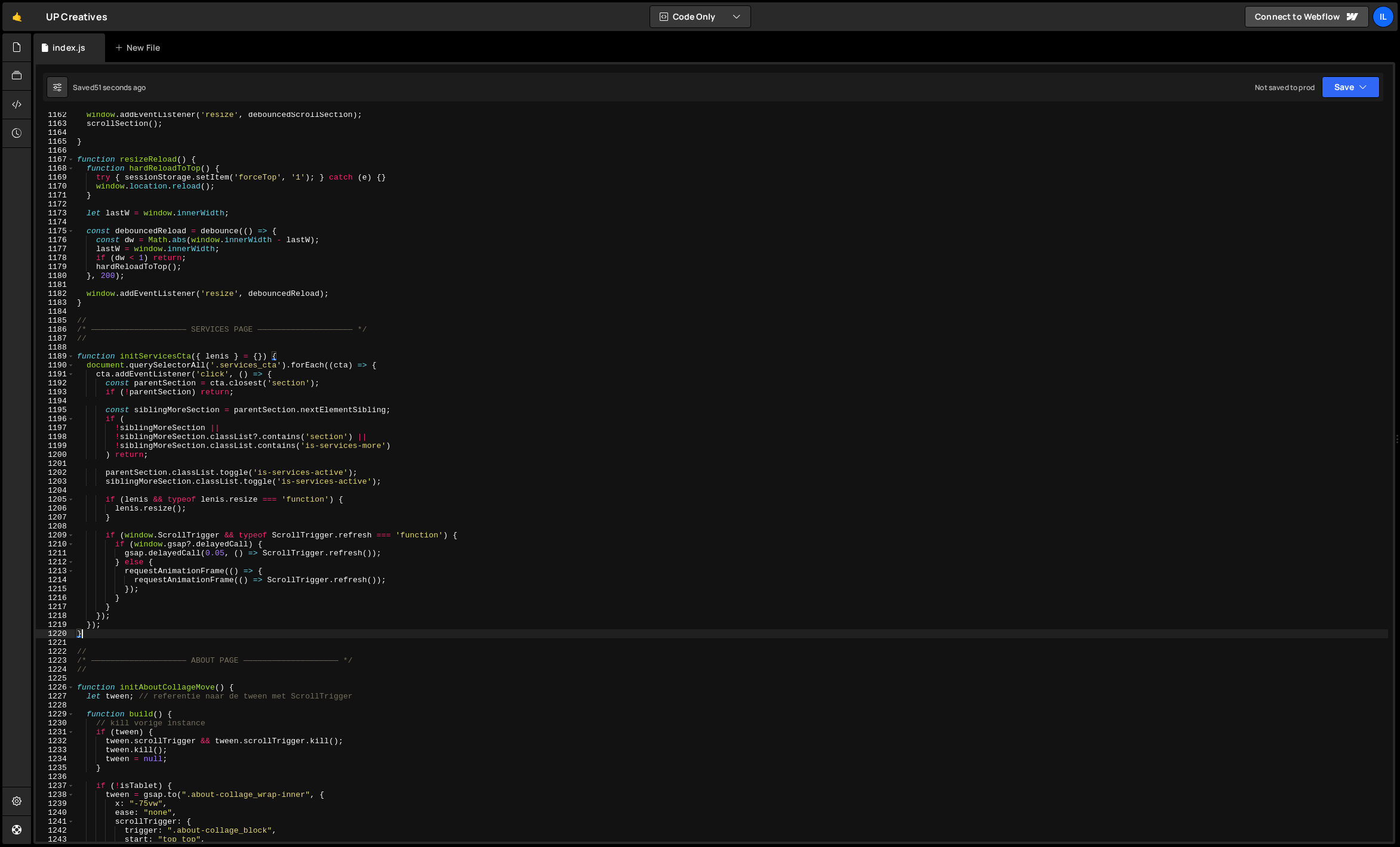
click at [355, 228] on div "window . addEventListener ( 'resize' , debouncedScrollSection ) ; scrollSection…" at bounding box center [731, 484] width 1313 height 747
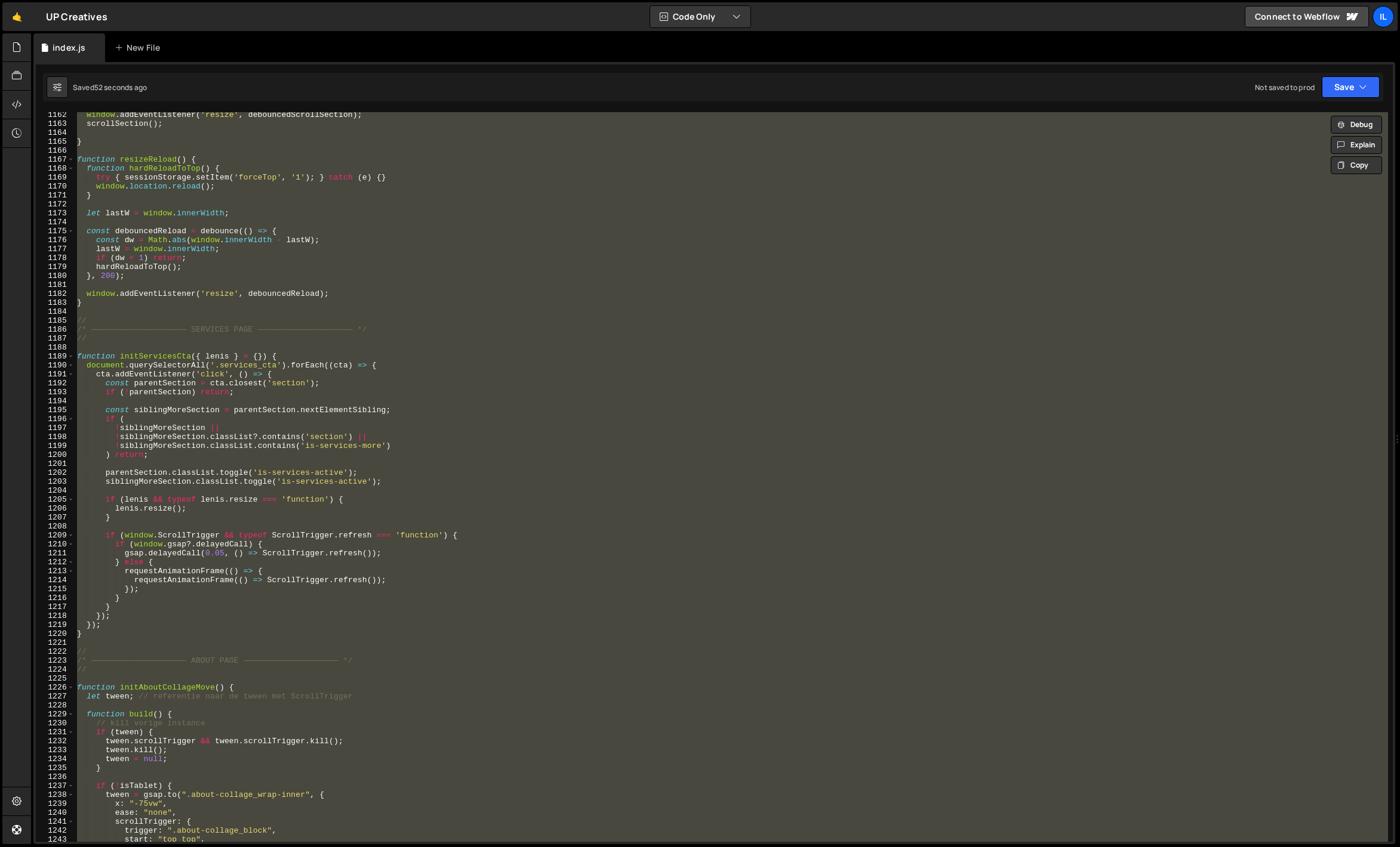
click at [336, 260] on div "window . addEventListener ( 'resize' , debouncedScrollSection ) ; scrollSection…" at bounding box center [731, 477] width 1313 height 730
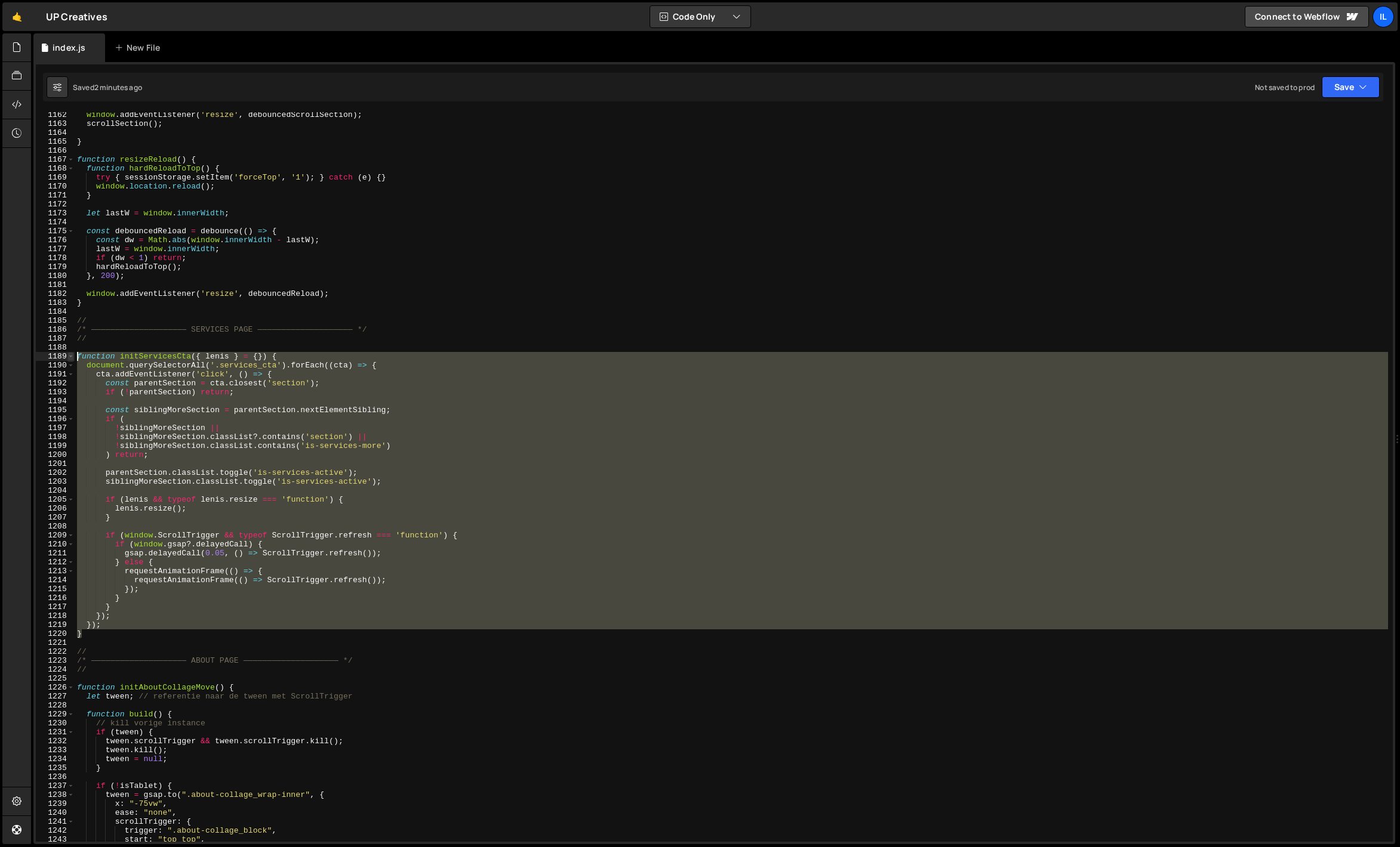
drag, startPoint x: 92, startPoint y: 635, endPoint x: 68, endPoint y: 354, distance: 282.0
click at [68, 354] on div "if (dw < 1) return; 1162 1163 1164 1165 1166 1167 1168 1169 1170 1171 1172 1173…" at bounding box center [714, 477] width 1357 height 730
paste textarea "}"
type textarea "}"
